Goal: Find specific page/section: Find specific page/section

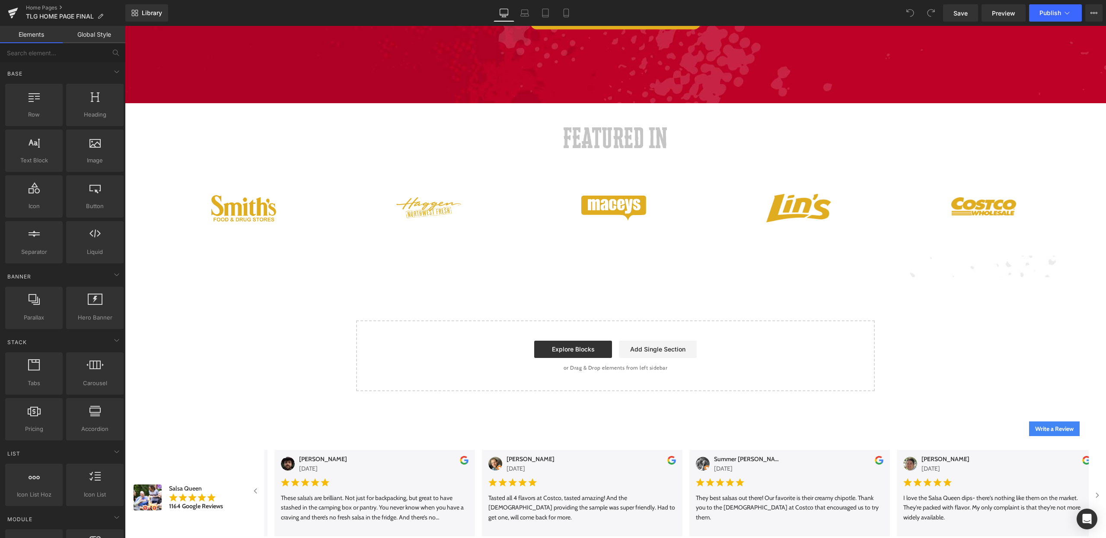
scroll to position [1790, 0]
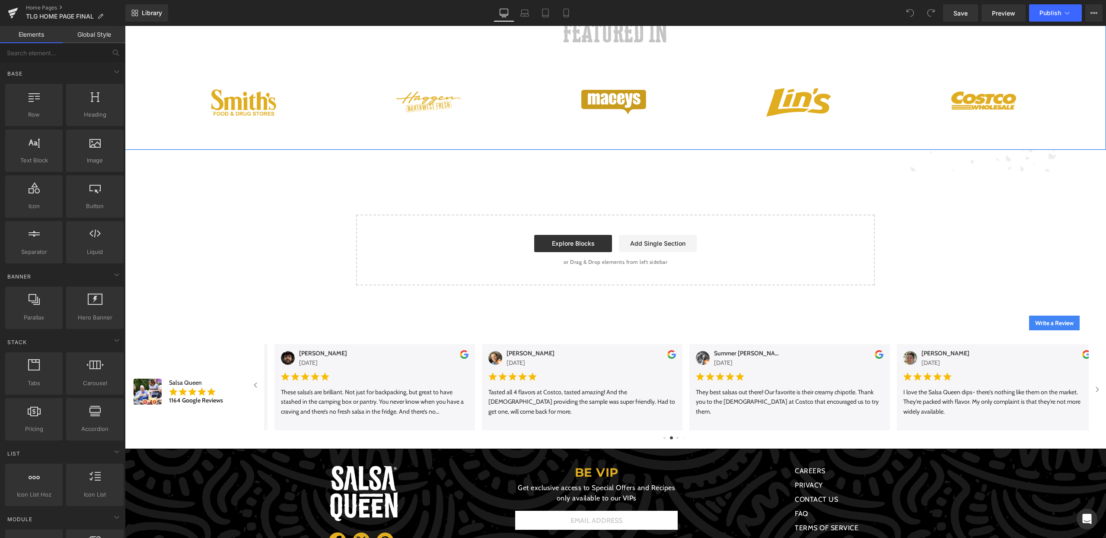
click at [125, 26] on div at bounding box center [125, 26] width 0 height 0
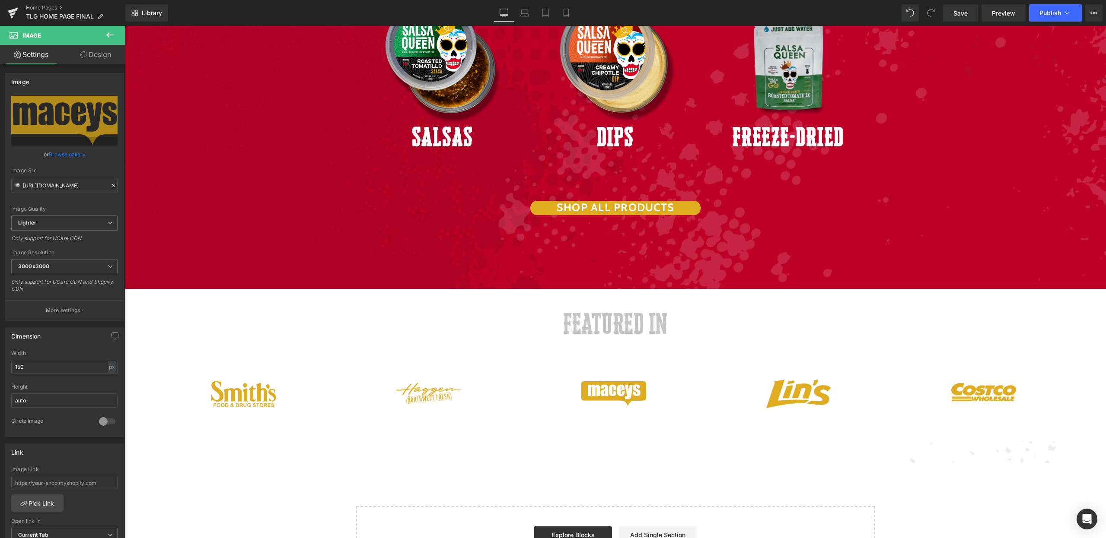
scroll to position [1593, 0]
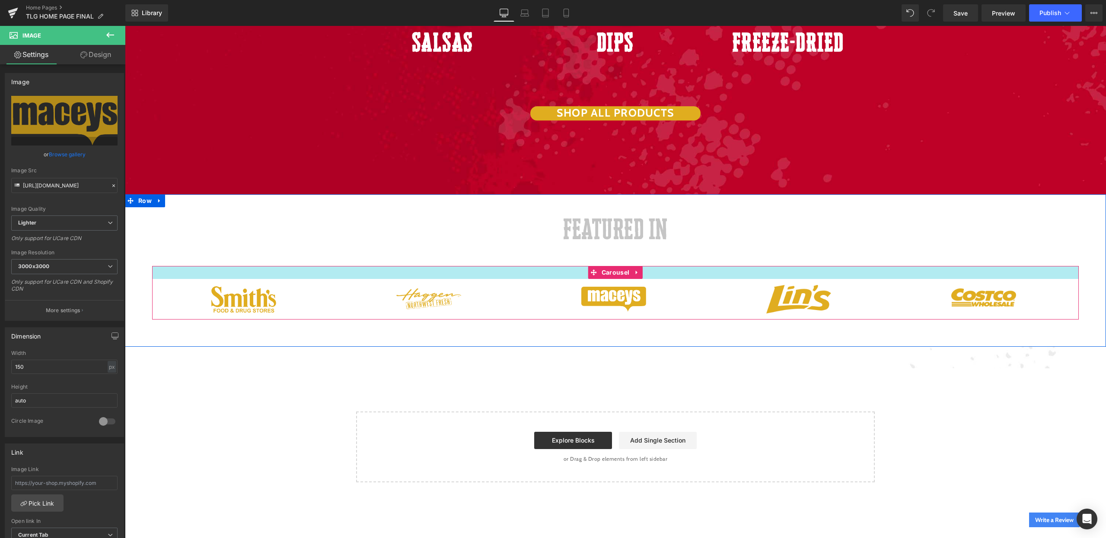
click at [708, 266] on div at bounding box center [615, 272] width 926 height 13
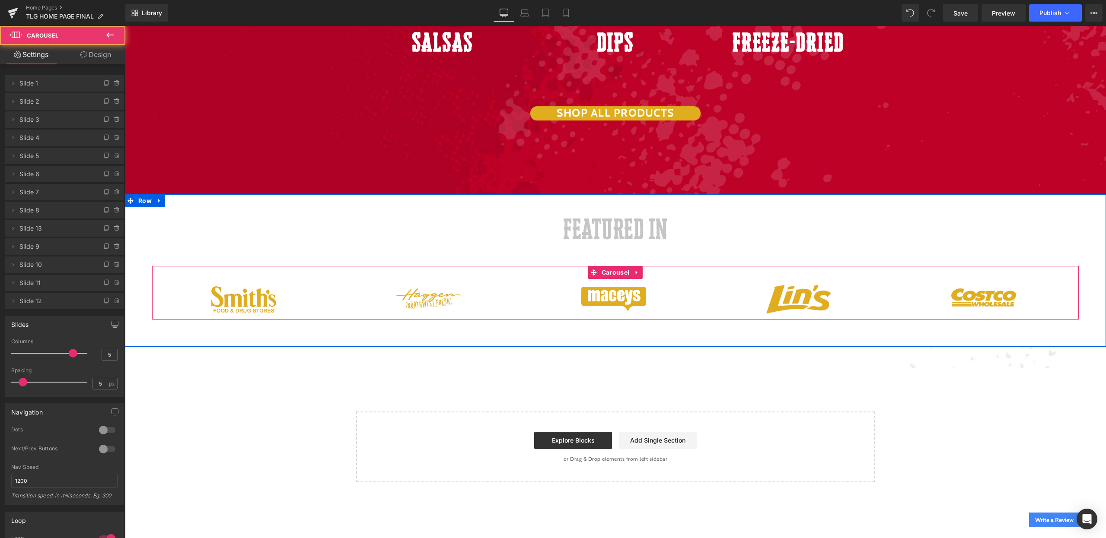
click at [477, 289] on div at bounding box center [428, 299] width 183 height 21
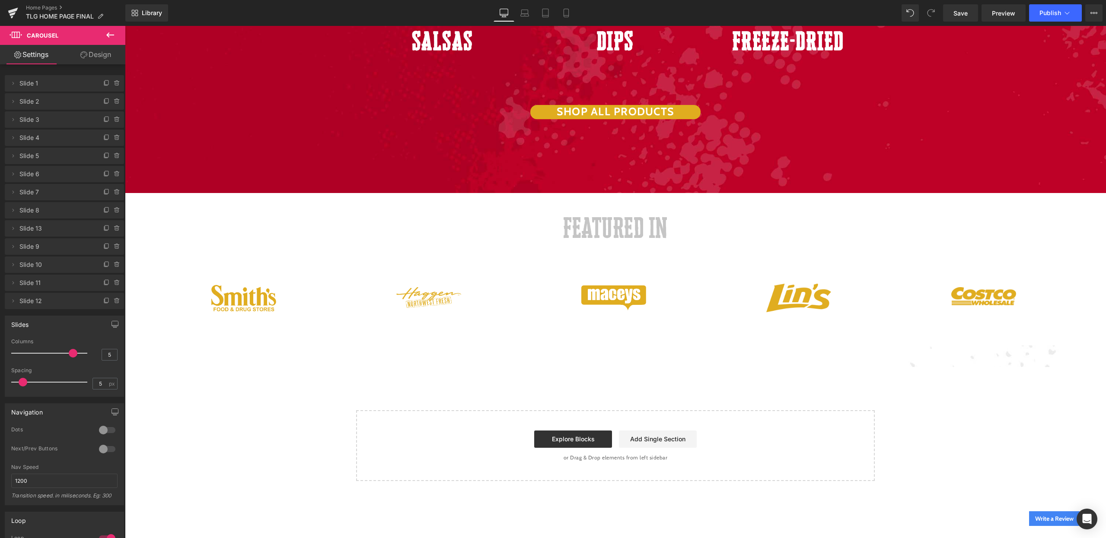
scroll to position [1531, 0]
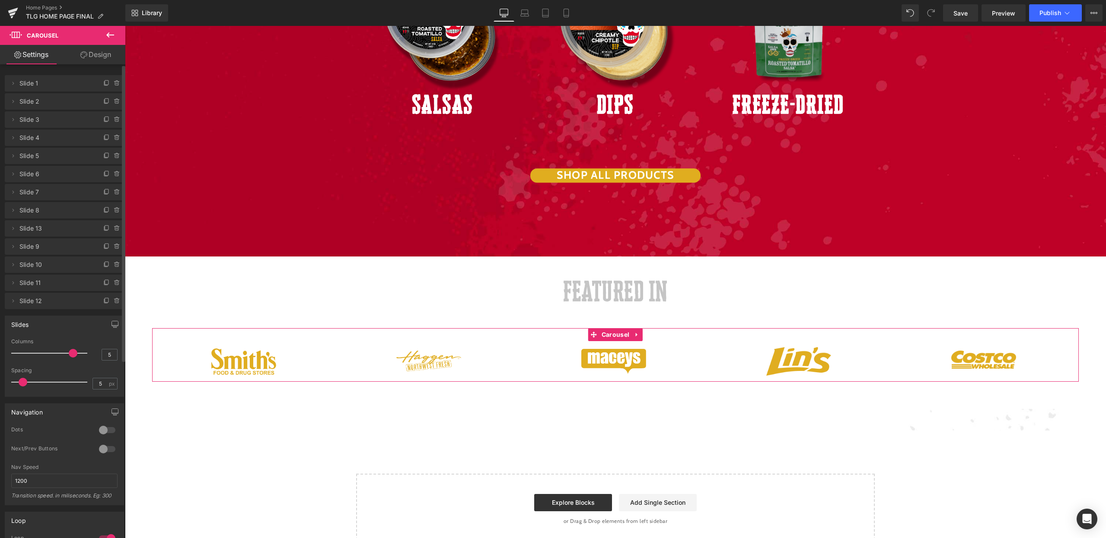
click at [29, 193] on span "Slide 7" at bounding box center [55, 192] width 73 height 16
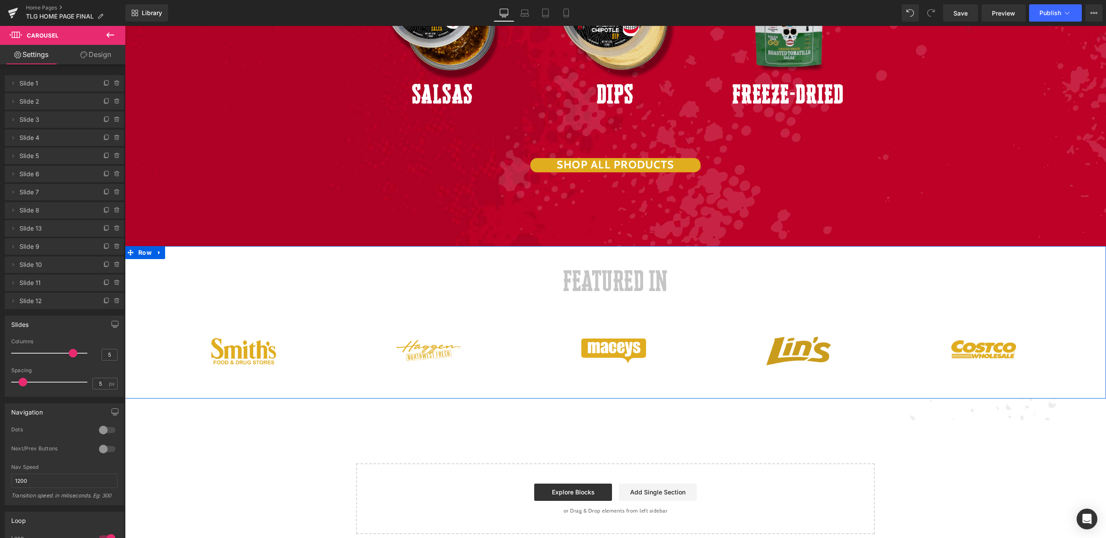
scroll to position [1540, 0]
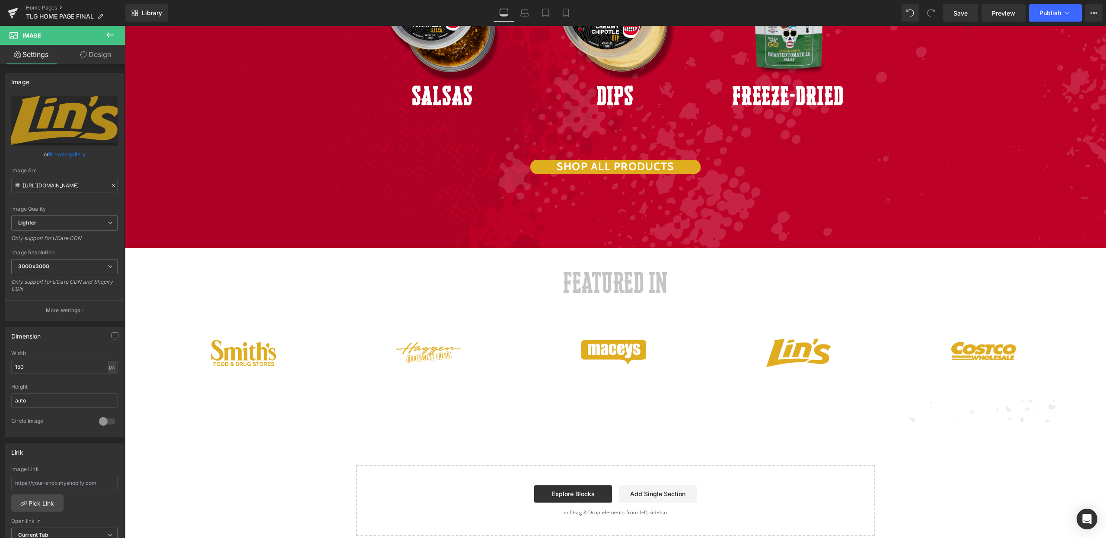
click at [112, 34] on icon at bounding box center [110, 35] width 10 height 10
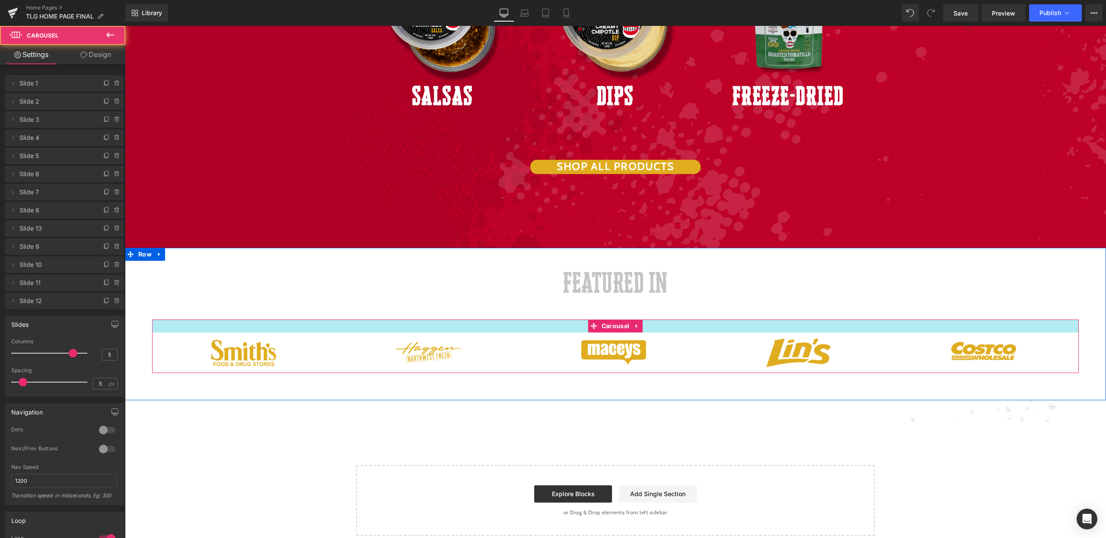
click at [401, 320] on div at bounding box center [615, 326] width 926 height 13
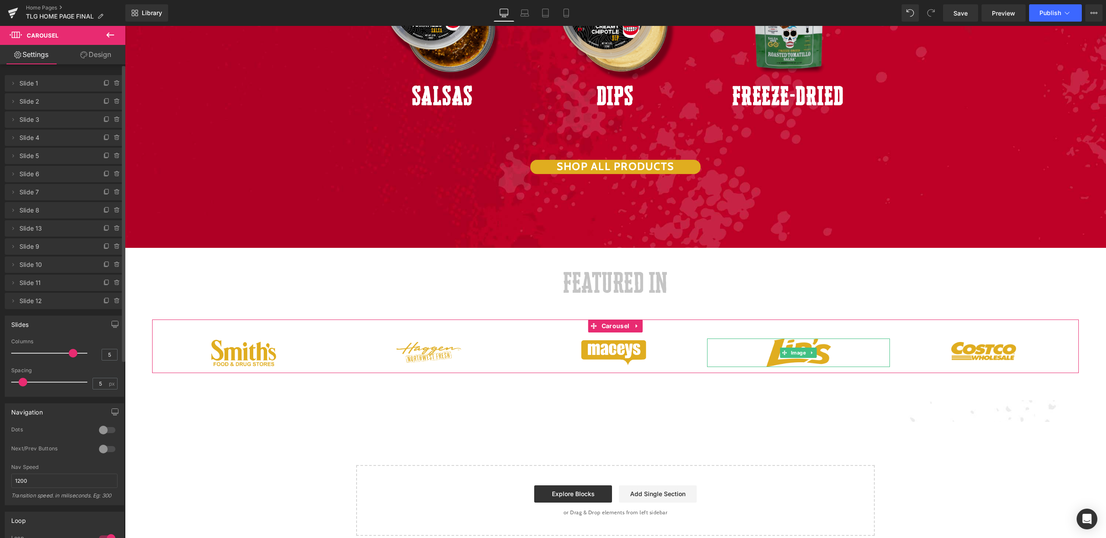
click at [39, 135] on span "Slide 4" at bounding box center [55, 138] width 73 height 16
click at [15, 139] on icon at bounding box center [13, 137] width 7 height 7
click at [14, 158] on icon at bounding box center [13, 155] width 7 height 7
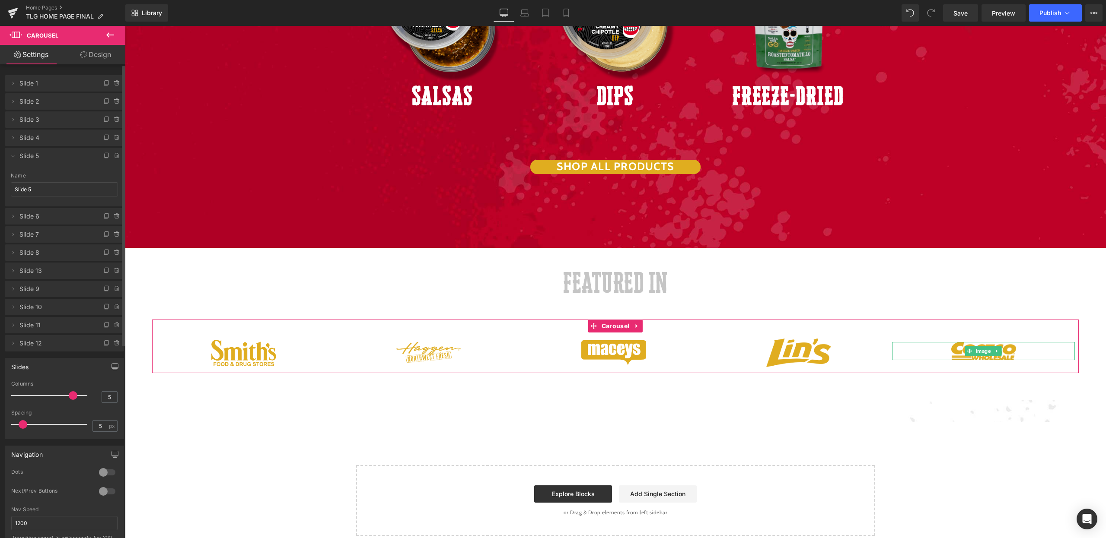
click at [42, 156] on span "Slide 5" at bounding box center [55, 156] width 73 height 16
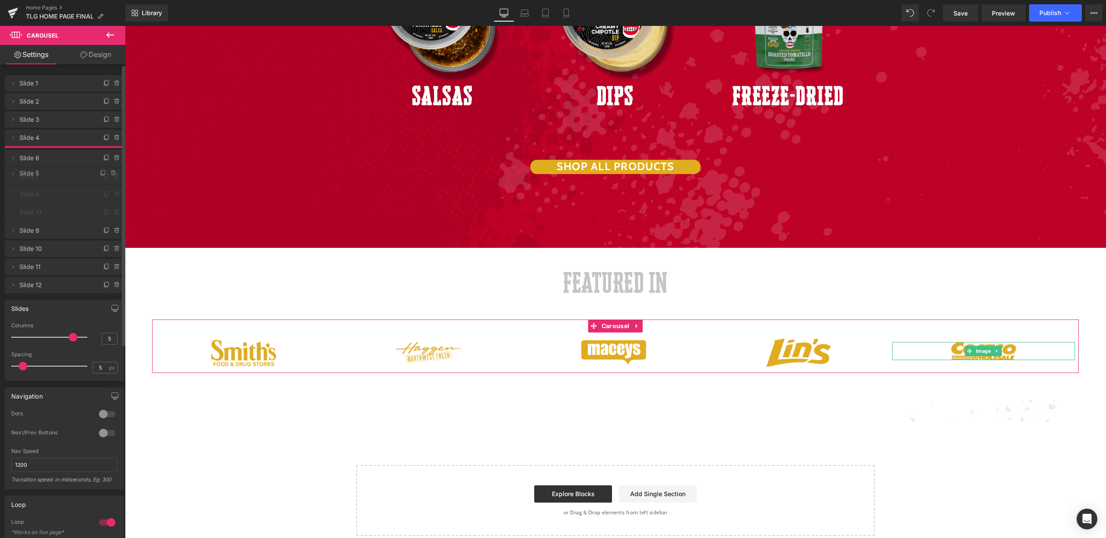
drag, startPoint x: 56, startPoint y: 156, endPoint x: 55, endPoint y: 160, distance: 4.8
